Goal: Task Accomplishment & Management: Use online tool/utility

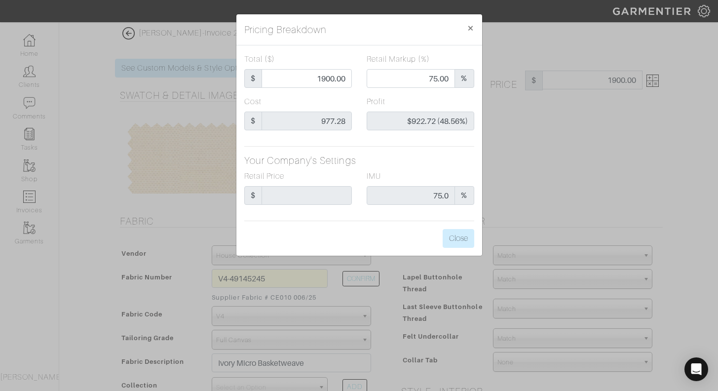
select select "75"
select select "909"
click at [472, 24] on span "×" at bounding box center [470, 27] width 7 height 13
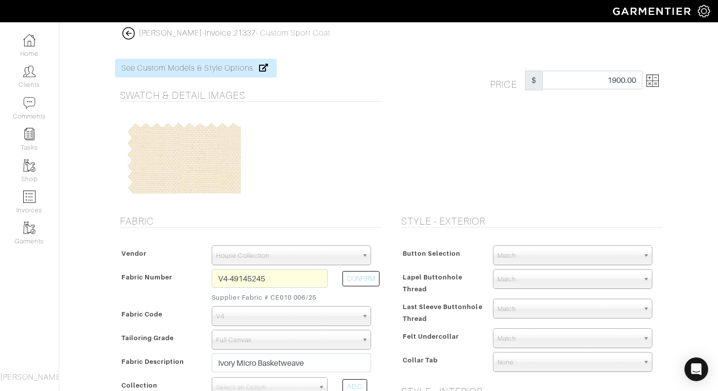
click at [650, 78] on img at bounding box center [653, 81] width 12 height 12
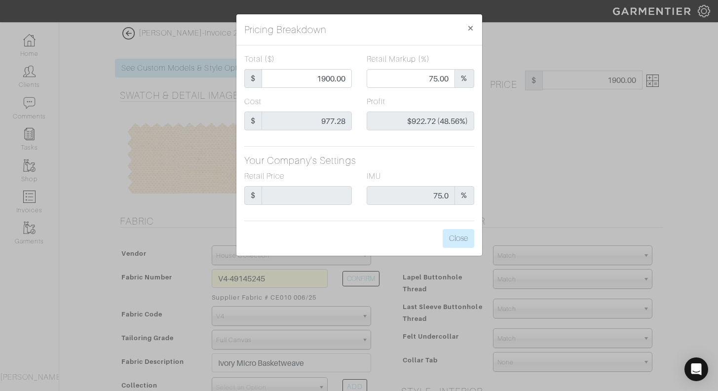
click at [531, 124] on div "Pricing Breakdown × Total ($) $ 1900.00 Retail Markup (%) 75.00 % Cost $ 977.28…" at bounding box center [359, 195] width 718 height 391
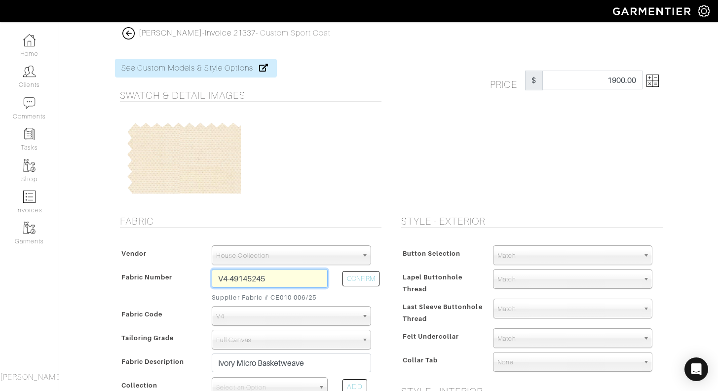
click at [229, 279] on input "V4-49145245" at bounding box center [270, 278] width 116 height 19
drag, startPoint x: 298, startPoint y: 276, endPoint x: 253, endPoint y: 279, distance: 44.5
click at [253, 279] on input "Z6-4410049145245" at bounding box center [270, 278] width 116 height 19
type input "Z6-44100728"
click at [361, 279] on button "CONFIRM" at bounding box center [361, 278] width 37 height 15
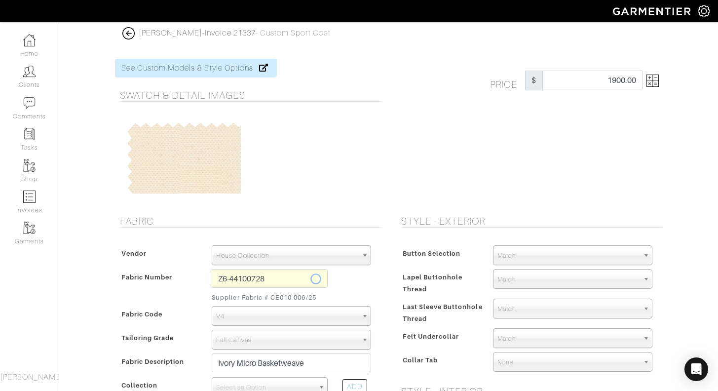
select select "5805"
type input "Eggplant Solid"
select select
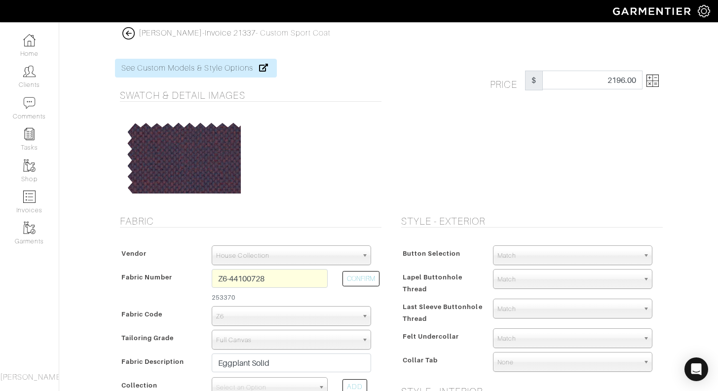
click at [653, 76] on img at bounding box center [653, 81] width 12 height 12
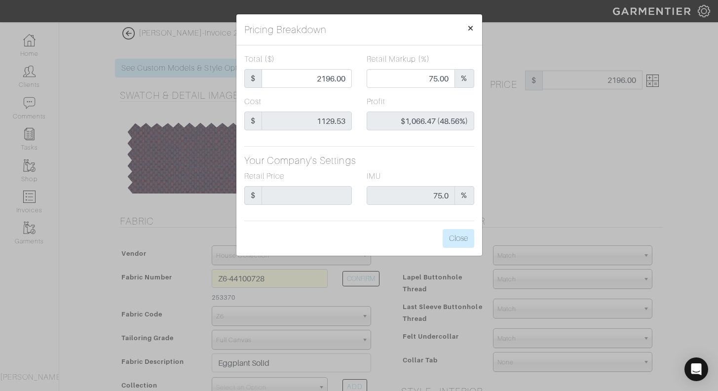
click at [473, 29] on span "×" at bounding box center [470, 27] width 7 height 13
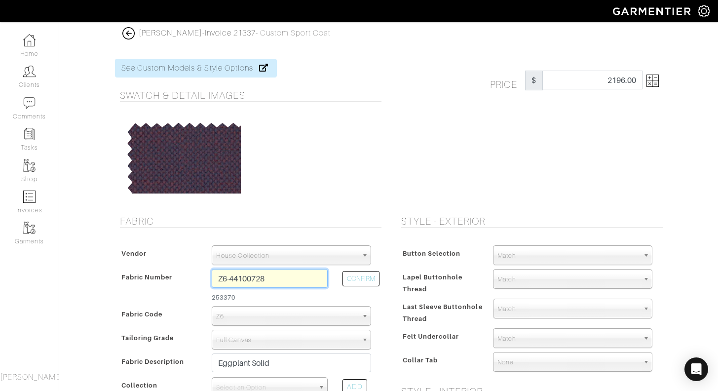
drag, startPoint x: 274, startPoint y: 276, endPoint x: 254, endPoint y: 278, distance: 20.3
click at [254, 278] on input "Z6-44100728" at bounding box center [270, 278] width 116 height 19
type input "Z6-44100671"
click at [356, 277] on button "CONFIRM" at bounding box center [361, 278] width 37 height 15
type input "Green Blue Plaid"
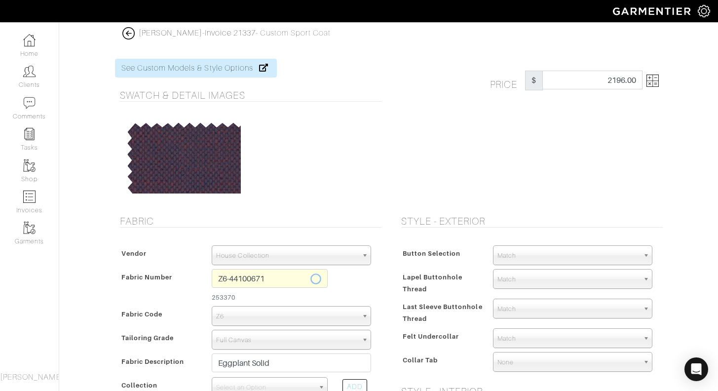
select select
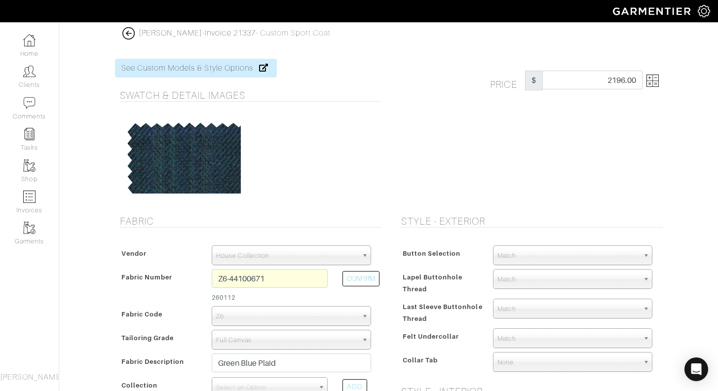
click at [654, 80] on img at bounding box center [653, 81] width 12 height 12
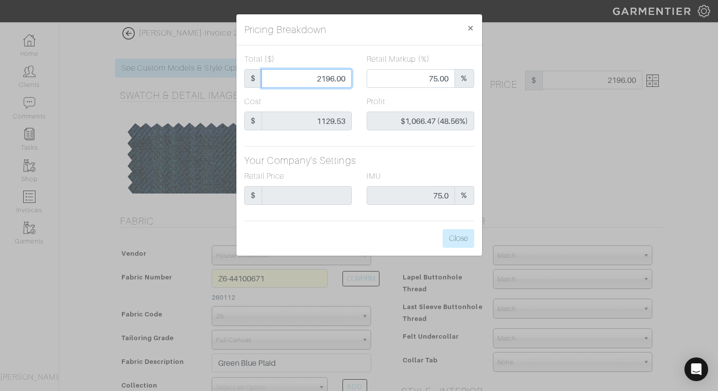
drag, startPoint x: 347, startPoint y: 77, endPoint x: 309, endPoint y: 75, distance: 38.5
click at [309, 75] on input "2196.00" at bounding box center [307, 78] width 90 height 19
type input "1"
type input "0.00"
type input "-$1,128.53 (-112853.00%)"
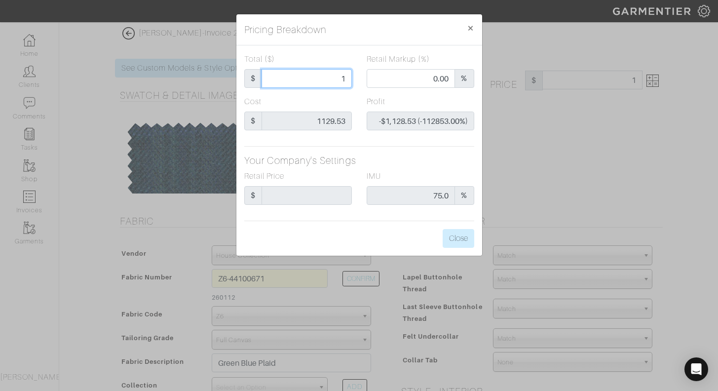
type input "12"
type input "-$1,117.53 (-9312.75%)"
type input "120"
type input "-$1,009.53 (-841.27%)"
type input "1200"
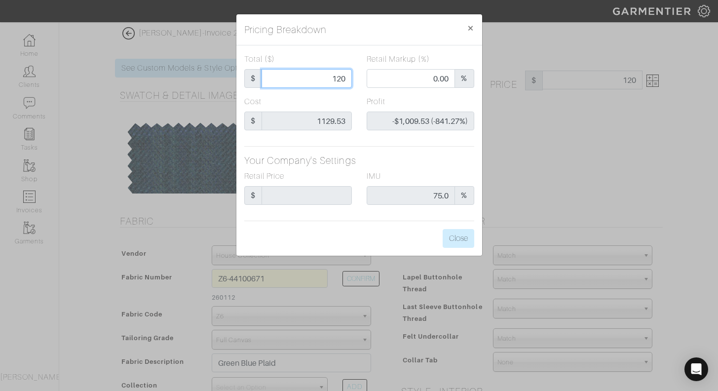
type input "54.25"
type input "$70.47 (5.87%)"
type input "1200.00"
click at [358, 103] on div "Cost $ 1129.53" at bounding box center [298, 117] width 122 height 42
click at [472, 26] on span "×" at bounding box center [470, 27] width 7 height 13
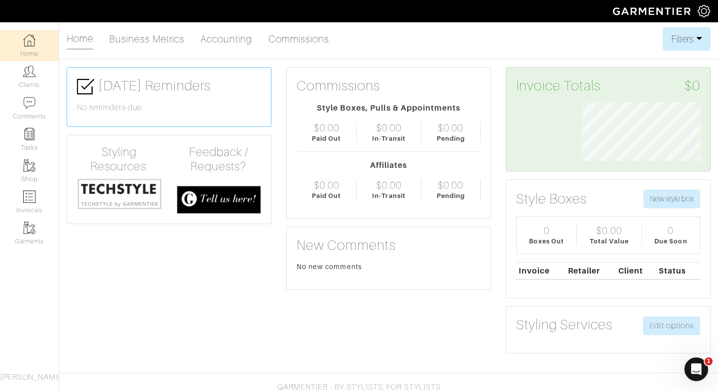
scroll to position [59, 132]
click at [688, 0] on span at bounding box center [653, 11] width 90 height 22
